Goal: Navigation & Orientation: Go to known website

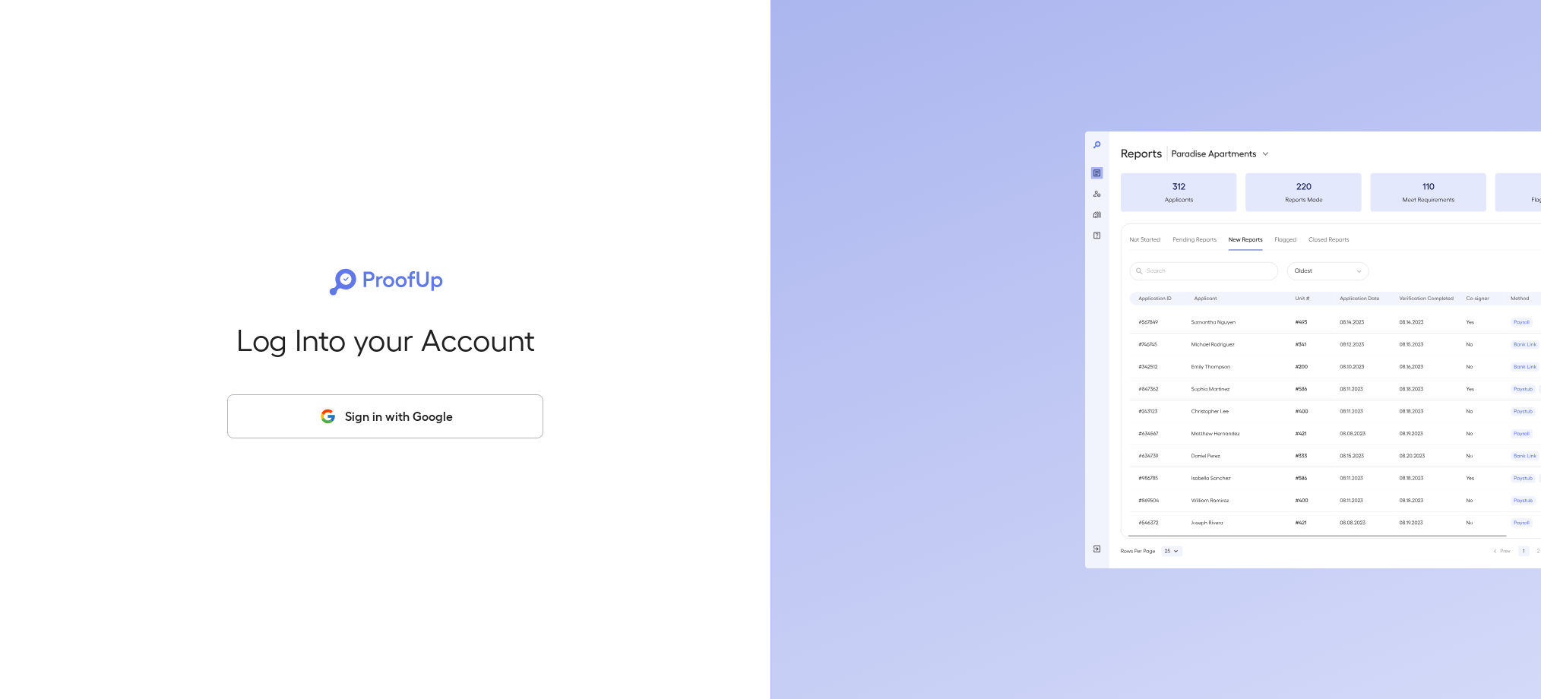
click at [469, 423] on button "Sign in with Google" at bounding box center [385, 416] width 316 height 44
